Goal: Task Accomplishment & Management: Complete application form

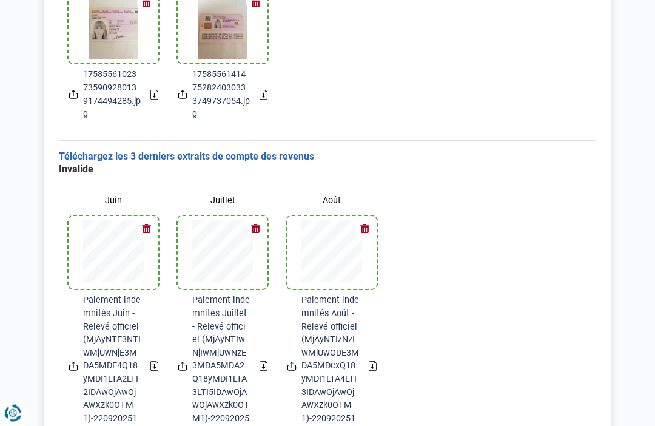
scroll to position [248, 0]
click at [546, 310] on div "Invalide Juin Paiement indemnités Juin - Relevé officiel (MjAyNTE3NTIwMjUwNjE3M…" at bounding box center [328, 305] width 538 height 285
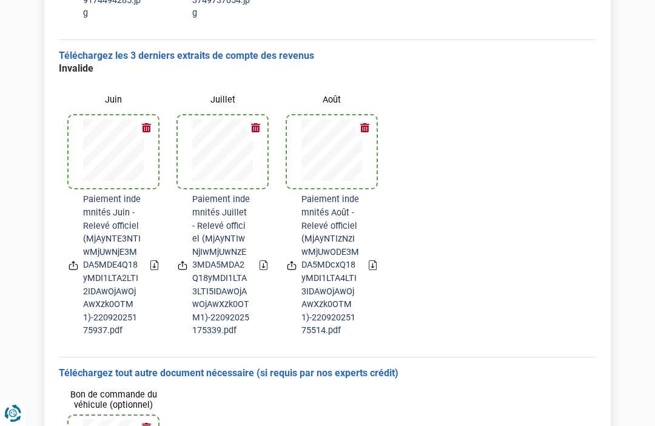
scroll to position [466, 0]
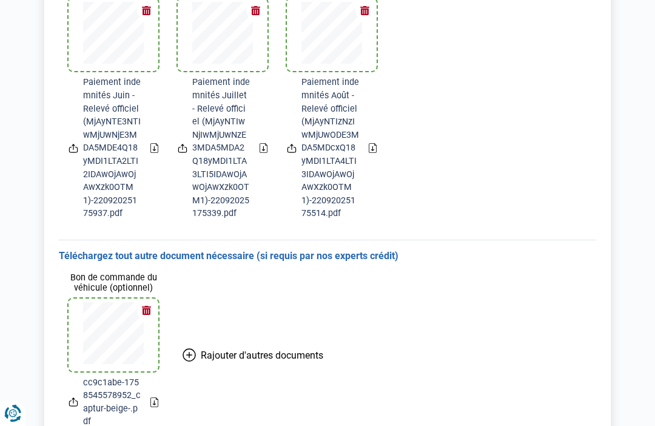
click at [13, 422] on icon "Renew consent" at bounding box center [12, 413] width 17 height 17
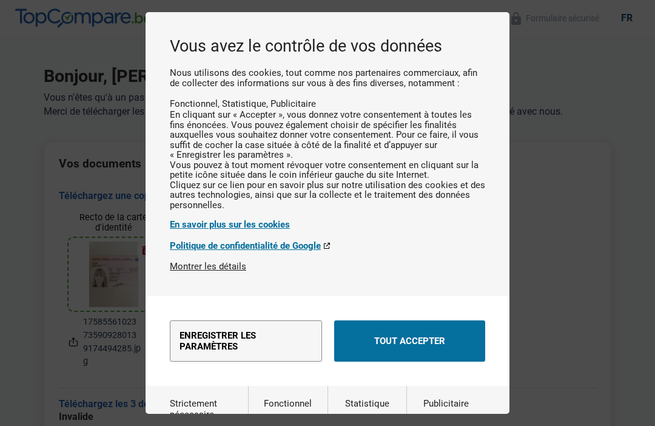
click at [464, 337] on button "Tout accepter" at bounding box center [409, 340] width 151 height 41
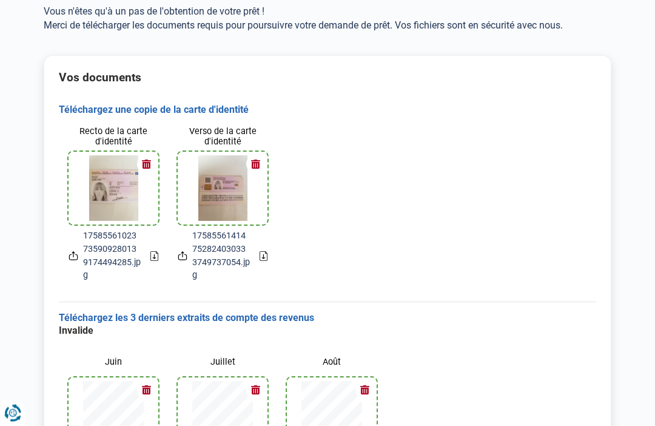
scroll to position [85, 0]
click at [77, 251] on icon at bounding box center [74, 257] width 10 height 13
click at [75, 250] on icon at bounding box center [74, 256] width 10 height 13
click at [115, 201] on img at bounding box center [113, 189] width 49 height 66
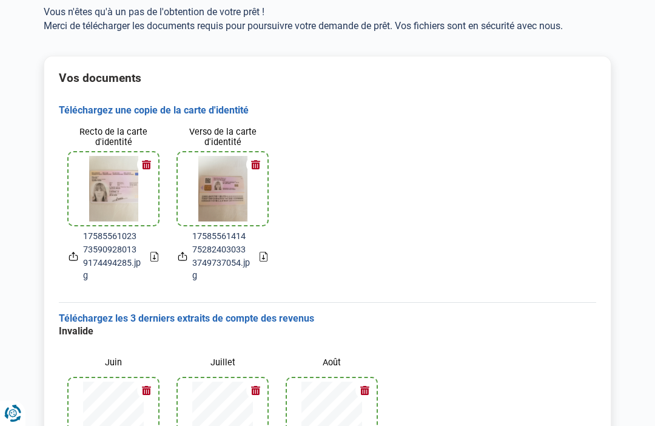
click at [232, 195] on img at bounding box center [222, 189] width 49 height 66
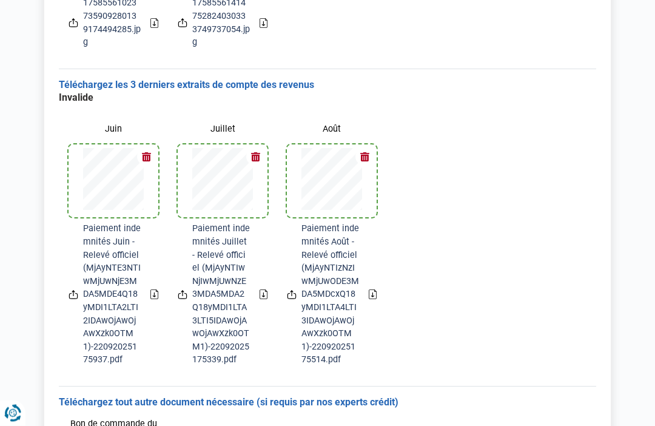
scroll to position [334, 0]
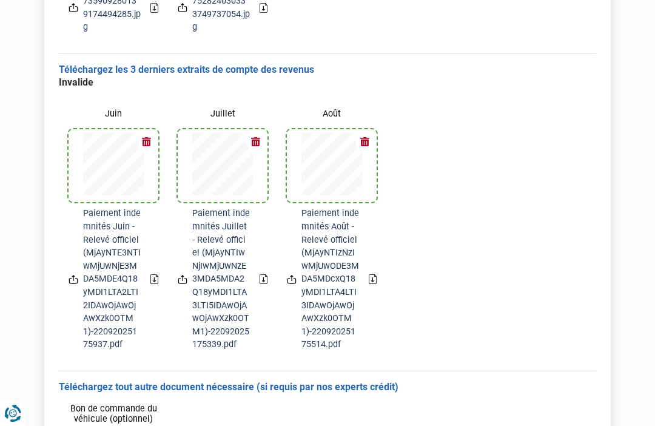
click at [328, 284] on span "Paiement indemnités Août - Relevé officiel (MjAyNTIzNzIwMjUwODE3MDA5MDcxQ18yMDI…" at bounding box center [331, 279] width 58 height 144
click at [375, 274] on icon at bounding box center [373, 279] width 8 height 10
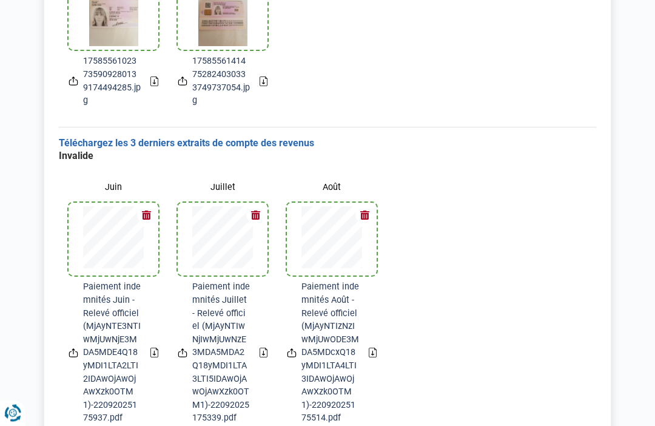
scroll to position [258, 0]
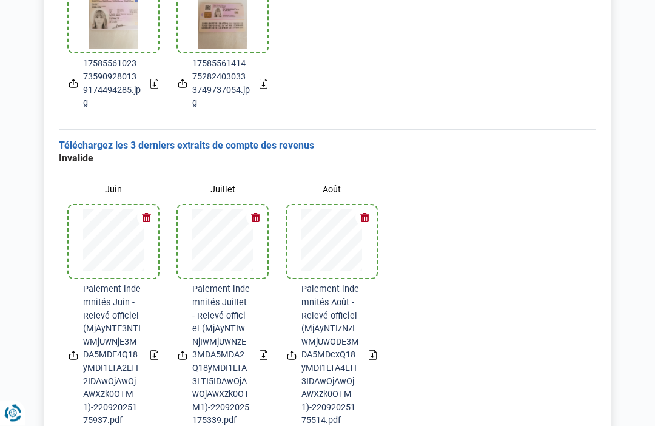
click at [569, 73] on div "Recto de la carte d'identité 17585561023735909280139174494285.jpg Verso de la c…" at bounding box center [328, 31] width 538 height 175
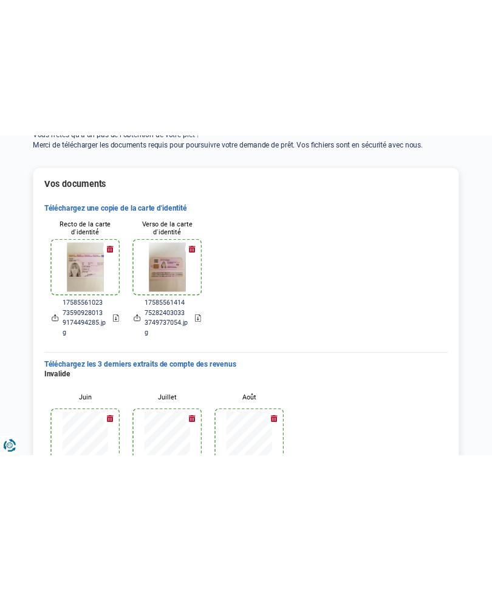
scroll to position [0, 0]
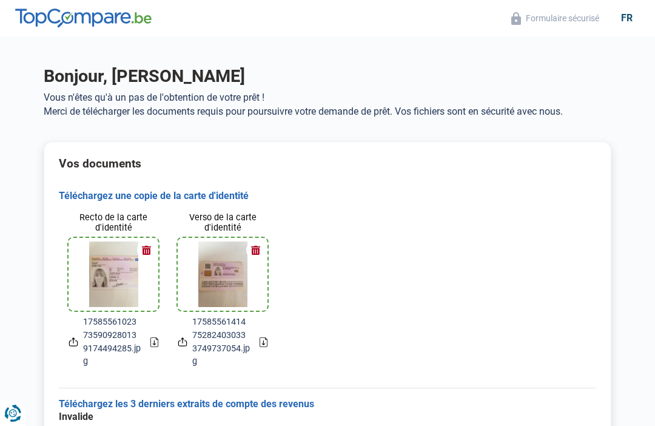
click at [527, 214] on div "Recto de la carte d'identité 17585561023735909280139174494285.jpg Verso de la c…" at bounding box center [328, 289] width 538 height 175
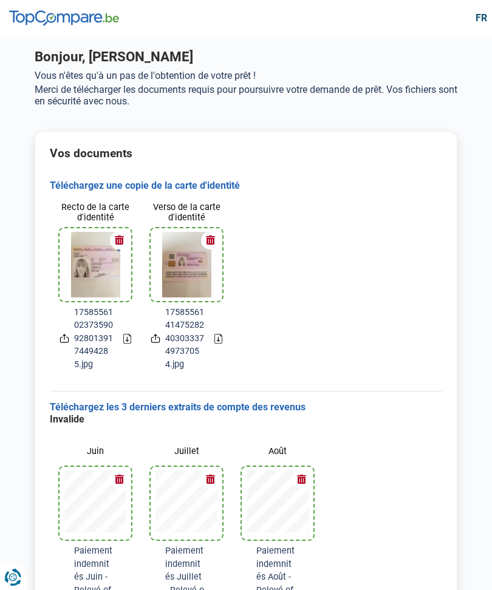
click at [64, 332] on icon at bounding box center [64, 338] width 10 height 13
click at [134, 334] on div "Recto de la carte d'identité 17585561023735909280139174494285.jpg" at bounding box center [95, 286] width 91 height 189
click at [216, 340] on icon at bounding box center [218, 339] width 8 height 10
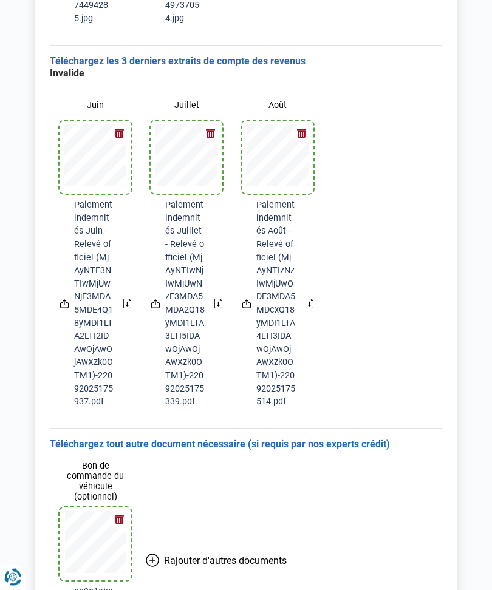
scroll to position [374, 0]
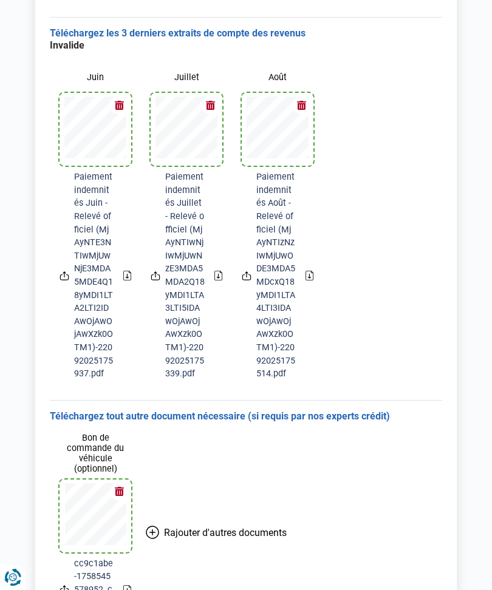
click at [65, 269] on icon at bounding box center [64, 275] width 10 height 13
click at [450, 394] on div "Vos documents Téléchargez une copie de la carte d'identité Recto de la carte d'…" at bounding box center [246, 199] width 422 height 885
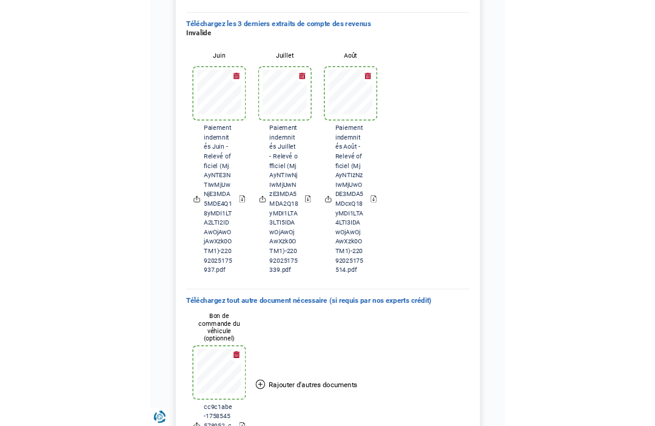
scroll to position [466, 0]
